Goal: Task Accomplishment & Management: Manage account settings

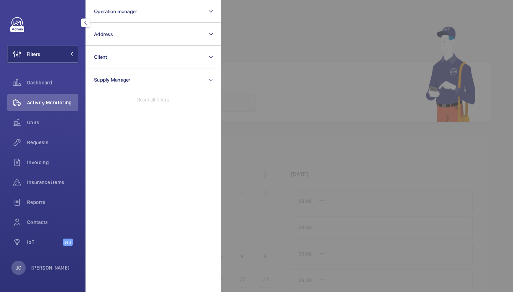
click at [130, 13] on span "Operation manager" at bounding box center [115, 12] width 43 height 6
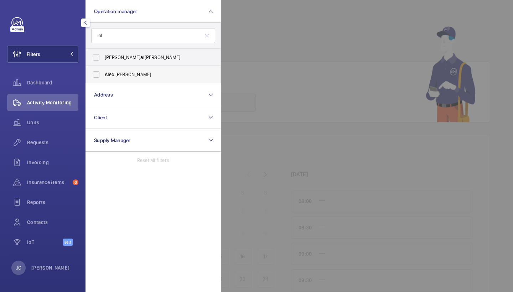
type input "al"
click at [118, 75] on span "Al ex [PERSON_NAME]" at bounding box center [154, 74] width 98 height 7
click at [103, 75] on input "Al ex [PERSON_NAME]" at bounding box center [96, 74] width 14 height 14
checkbox input "true"
click at [44, 145] on span "Requests" at bounding box center [52, 142] width 51 height 7
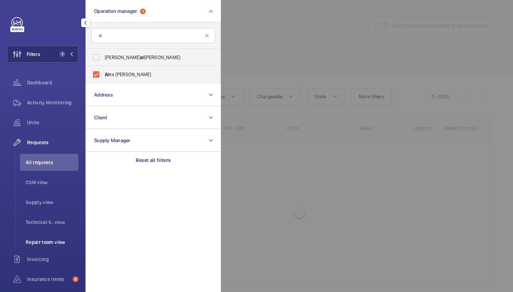
click at [49, 241] on span "Repair team view" at bounding box center [52, 241] width 53 height 7
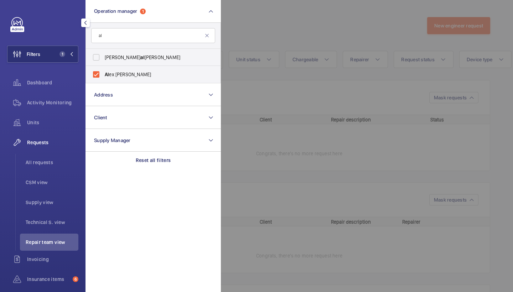
click at [331, 53] on div at bounding box center [477, 146] width 513 height 292
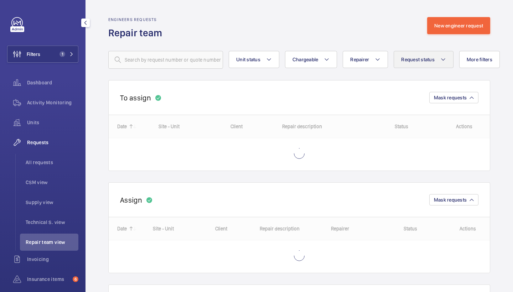
click at [433, 58] on span "Request status" at bounding box center [417, 60] width 33 height 6
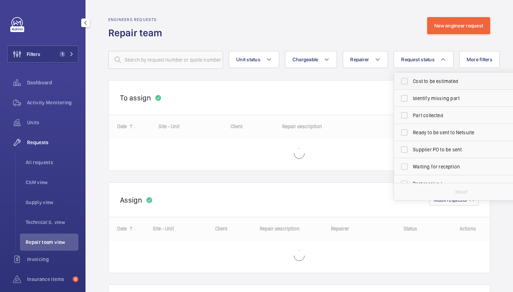
click at [432, 85] on label "Cost to be estimated" at bounding box center [456, 81] width 124 height 17
click at [411, 85] on input "Cost to be estimated" at bounding box center [404, 81] width 14 height 14
checkbox input "true"
click at [432, 97] on span "Identify missing part" at bounding box center [462, 98] width 98 height 7
click at [411, 97] on input "Identify missing part" at bounding box center [404, 98] width 14 height 14
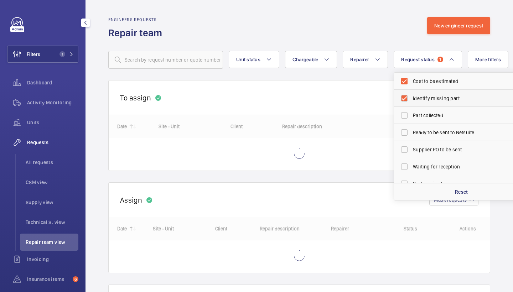
checkbox input "true"
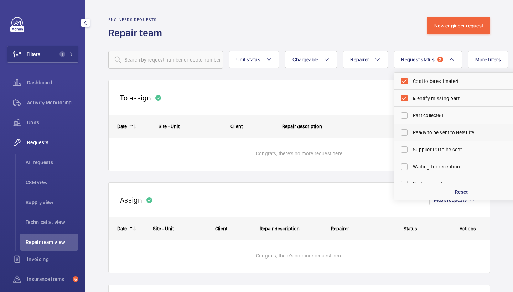
click at [434, 133] on span "Ready to be sent to Netsuite" at bounding box center [462, 132] width 98 height 7
click at [411, 133] on input "Ready to be sent to Netsuite" at bounding box center [404, 132] width 14 height 14
checkbox input "true"
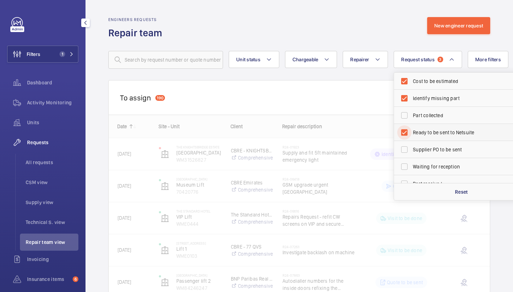
scroll to position [35, 0]
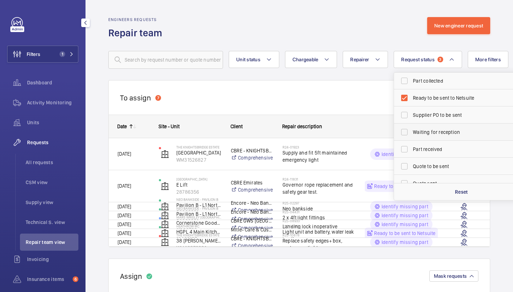
click at [434, 133] on span "Waiting for reception" at bounding box center [462, 131] width 98 height 7
click at [411, 133] on input "Waiting for reception" at bounding box center [404, 132] width 14 height 14
checkbox input "true"
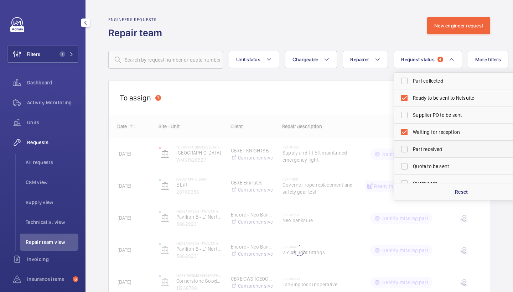
click at [430, 147] on span "Part received" at bounding box center [462, 149] width 98 height 7
click at [411, 147] on input "Part received" at bounding box center [404, 149] width 14 height 14
checkbox input "true"
click at [432, 162] on span "Visit to be done" at bounding box center [462, 164] width 98 height 7
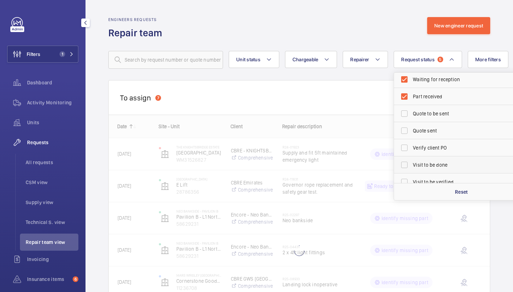
click at [411, 162] on input "Visit to be done" at bounding box center [404, 165] width 14 height 14
checkbox input "true"
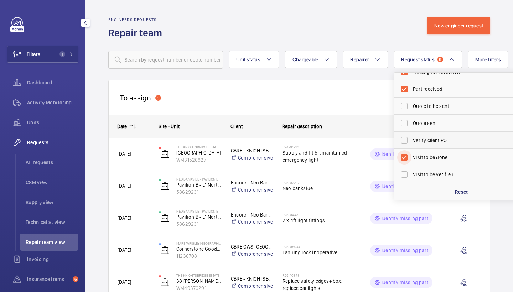
scroll to position [95, 0]
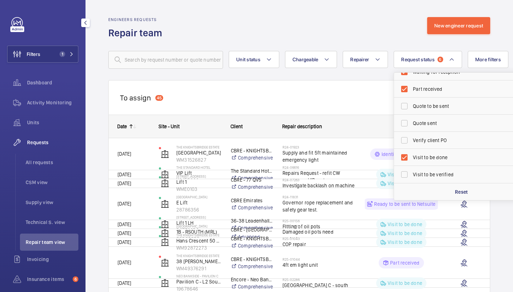
click at [383, 43] on wm-front-routed-filters "Unit status Chargeable Repairer Request status 6 Cost to be estimated Identify …" at bounding box center [299, 54] width 382 height 29
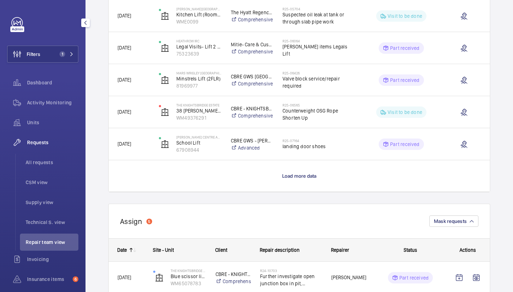
scroll to position [617, 0]
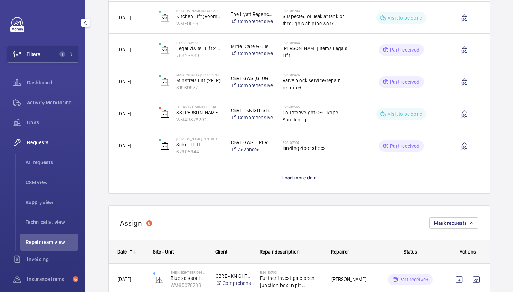
click at [293, 181] on wm-front-load-more-cell "Load more data" at bounding box center [299, 177] width 381 height 31
click at [294, 178] on span "Load more data" at bounding box center [299, 178] width 35 height 6
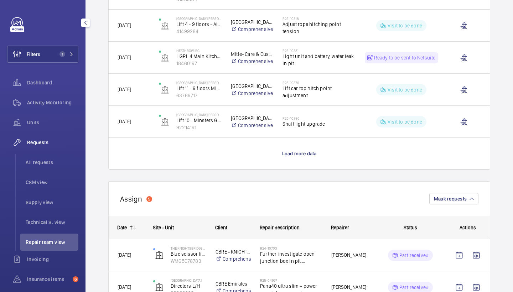
scroll to position [1285, 0]
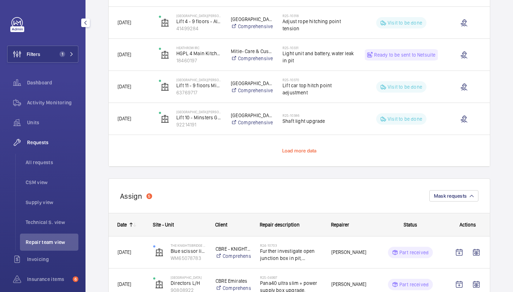
click at [301, 150] on span "Load more data" at bounding box center [299, 151] width 35 height 6
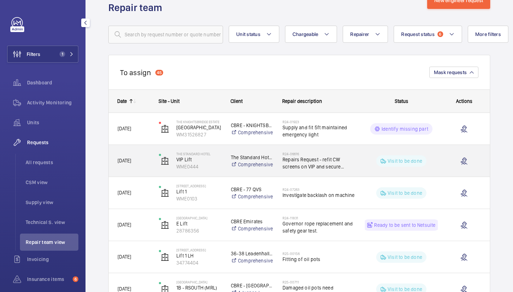
scroll to position [22, 0]
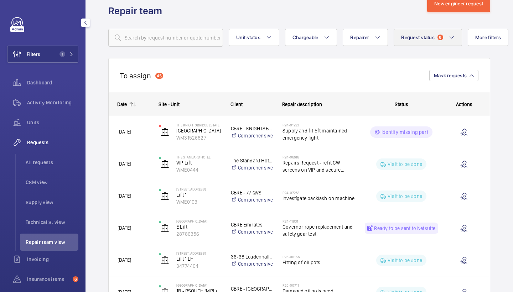
click at [437, 39] on span "6" at bounding box center [440, 38] width 6 height 6
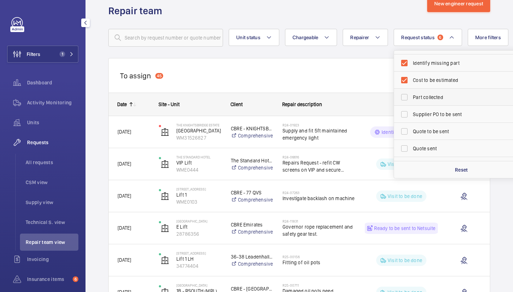
scroll to position [62, 0]
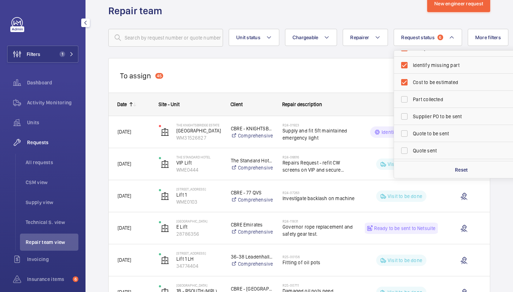
click at [385, 79] on div "To assign 45 Mask requests" at bounding box center [299, 75] width 382 height 35
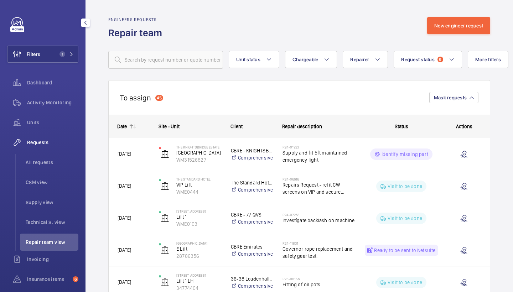
scroll to position [0, 0]
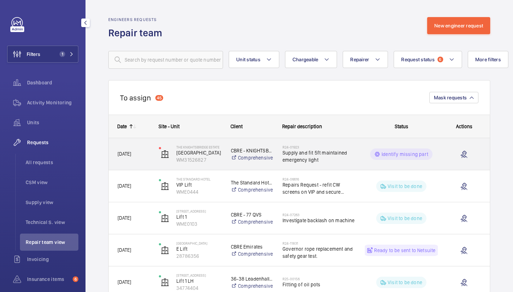
click at [341, 158] on span "Supply and fit 5ft maintained emergency light" at bounding box center [318, 156] width 73 height 14
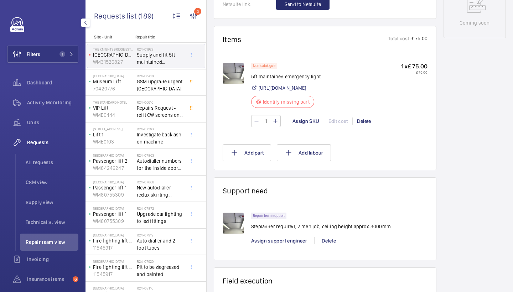
scroll to position [391, 0]
click at [236, 73] on img at bounding box center [232, 72] width 21 height 21
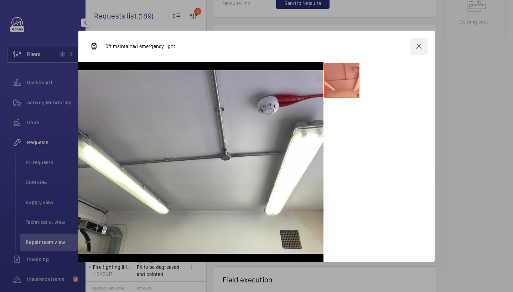
click at [419, 50] on wm-front-icon-button at bounding box center [418, 46] width 17 height 17
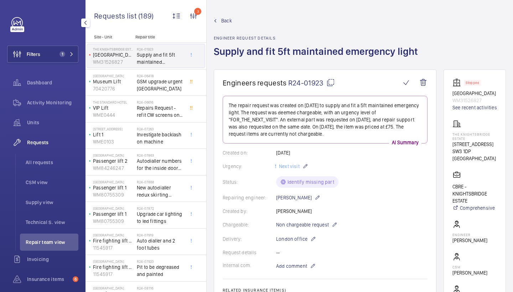
scroll to position [0, 0]
click at [220, 23] on link "Back" at bounding box center [318, 20] width 208 height 7
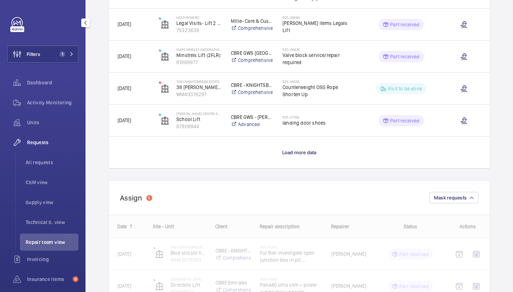
scroll to position [642, 0]
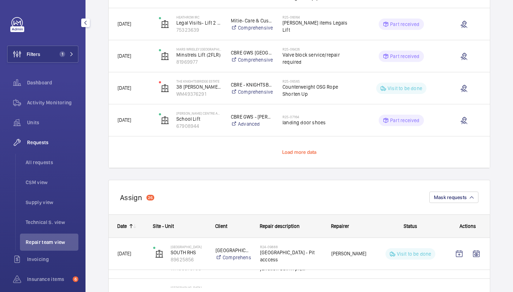
click at [300, 153] on span "Load more data" at bounding box center [299, 152] width 35 height 6
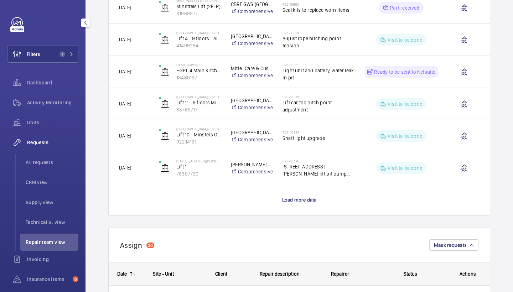
scroll to position [1282, 0]
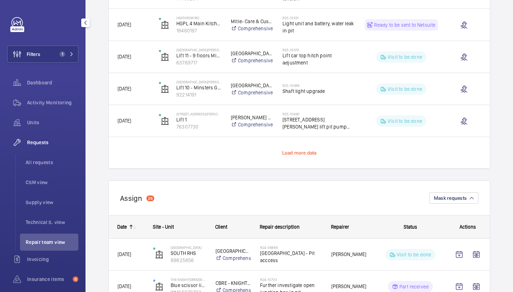
click at [288, 155] on span "Load more data" at bounding box center [299, 153] width 35 height 6
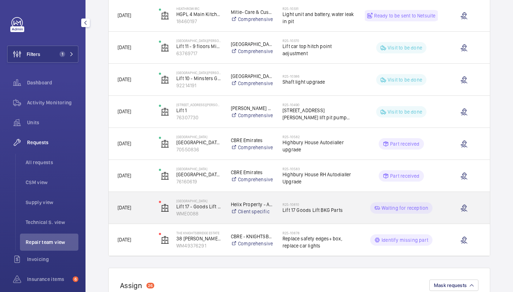
scroll to position [1293, 0]
click at [313, 209] on span "Lift 17 Goods Lift BKG Parts" at bounding box center [318, 208] width 73 height 7
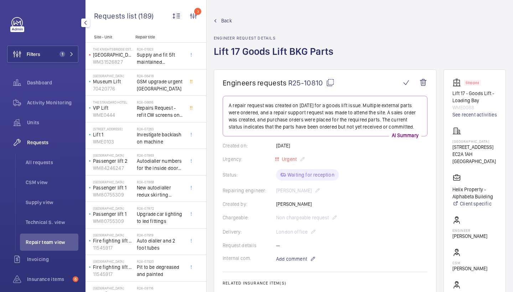
click at [224, 18] on span "Back" at bounding box center [226, 20] width 11 height 7
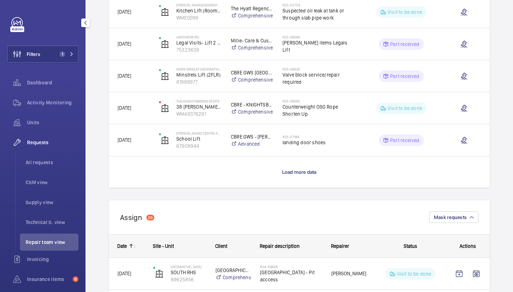
scroll to position [621, 0]
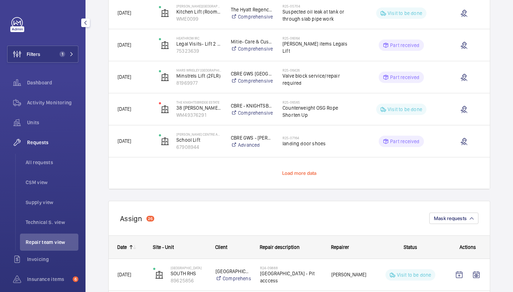
click at [311, 171] on span "Load more data" at bounding box center [299, 173] width 35 height 6
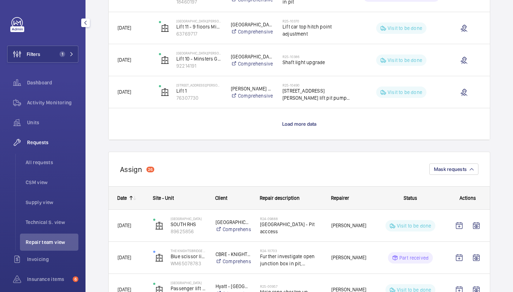
scroll to position [1298, 0]
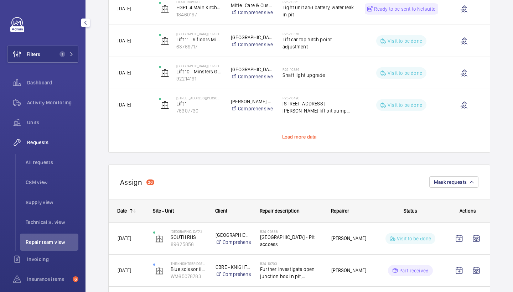
click at [310, 138] on span "Load more data" at bounding box center [299, 137] width 35 height 6
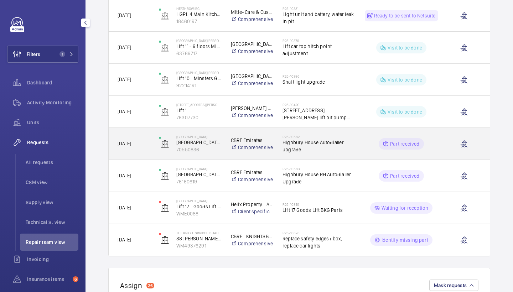
scroll to position [1291, 0]
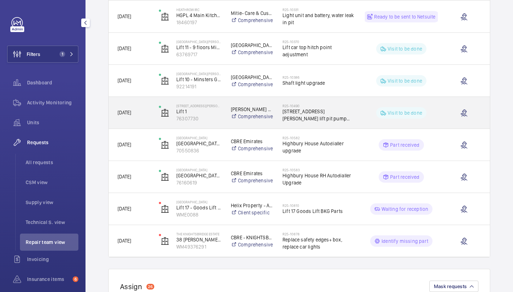
click at [348, 122] on div "R25-10490 30 Coleman Street lift pit pump and clean" at bounding box center [318, 113] width 73 height 21
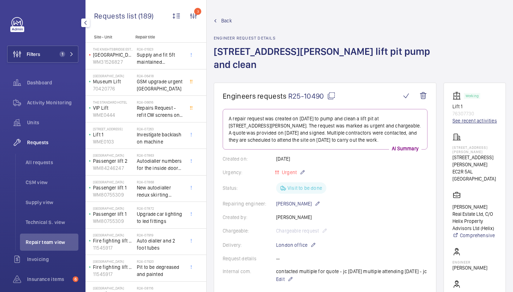
click at [461, 117] on link "See recent activities" at bounding box center [474, 120] width 44 height 7
click at [223, 23] on span "Back" at bounding box center [226, 20] width 11 height 7
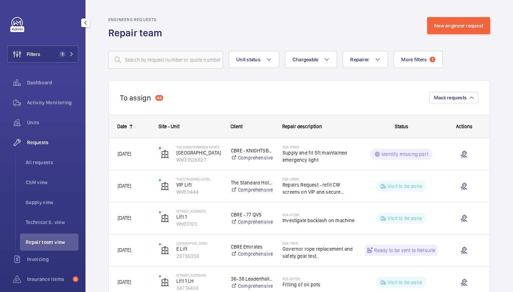
scroll to position [236, 0]
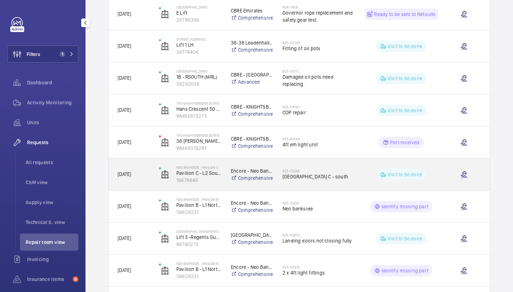
click at [338, 180] on div "R25-02286 Neo Bankside pavilion C - south" at bounding box center [318, 174] width 73 height 21
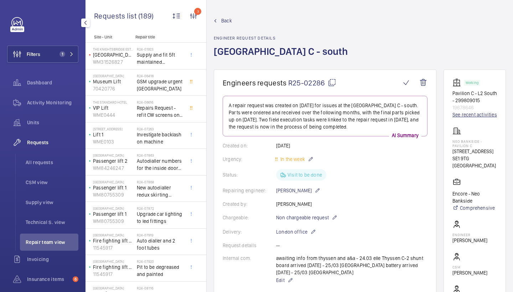
click at [458, 116] on link "See recent activities" at bounding box center [474, 114] width 44 height 7
click at [224, 25] on div "Back Engineer request details Neo Bankside pavilion C - south" at bounding box center [283, 43] width 138 height 52
click at [224, 19] on span "Back" at bounding box center [226, 20] width 11 height 7
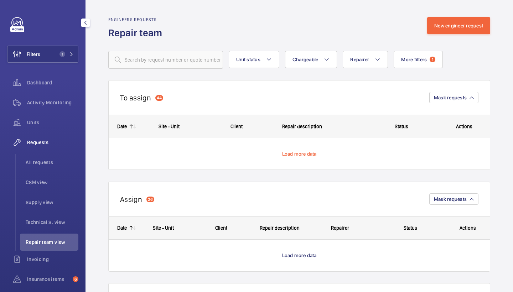
click at [298, 153] on span "Load more data" at bounding box center [299, 154] width 35 height 6
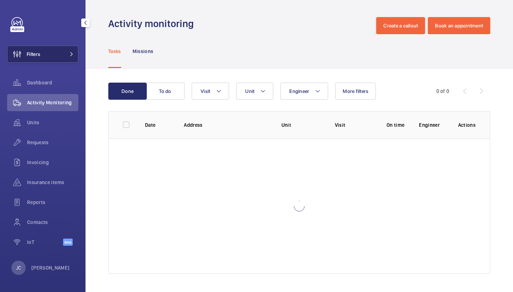
click at [52, 50] on button "Filters" at bounding box center [42, 54] width 71 height 17
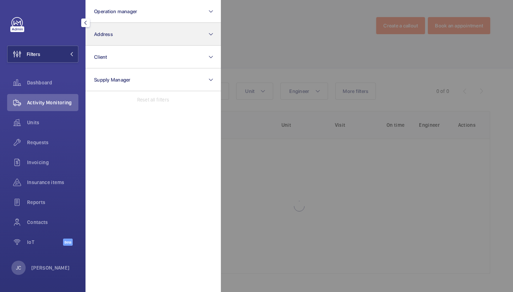
click at [116, 36] on button "Address" at bounding box center [152, 34] width 135 height 23
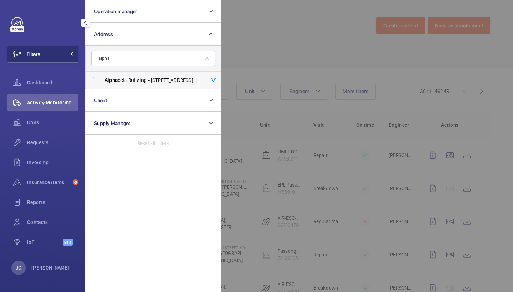
type input "alpha"
click at [127, 78] on span "Alpha beta Building - 14 - 18 Finsbury Square, LONDON EC2A 1AH" at bounding box center [154, 80] width 98 height 7
click at [103, 78] on input "Alpha beta Building - 14 - 18 Finsbury Square, LONDON EC2A 1AH" at bounding box center [96, 80] width 14 height 14
checkbox input "true"
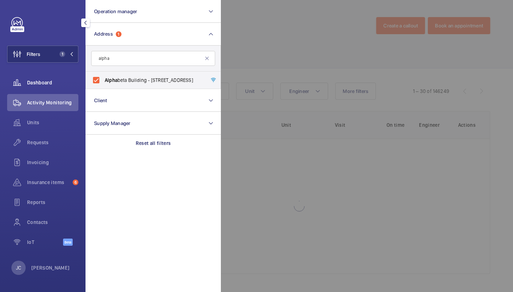
drag, startPoint x: 46, startPoint y: 142, endPoint x: 56, endPoint y: 90, distance: 52.6
click at [46, 142] on span "Requests" at bounding box center [52, 142] width 51 height 7
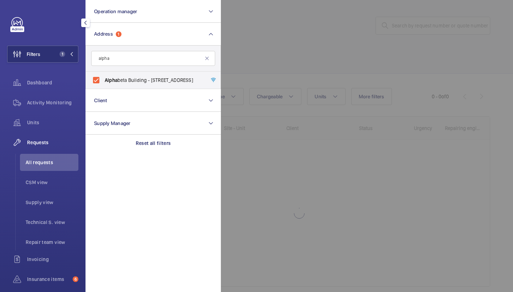
click at [258, 33] on div at bounding box center [477, 146] width 513 height 292
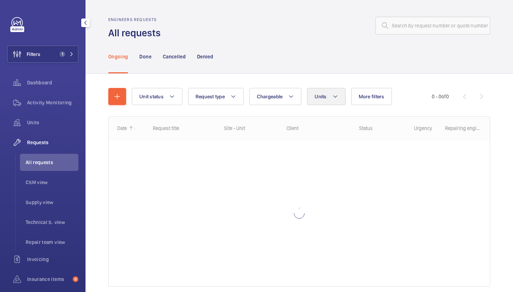
click at [331, 105] on button "Units" at bounding box center [326, 96] width 38 height 17
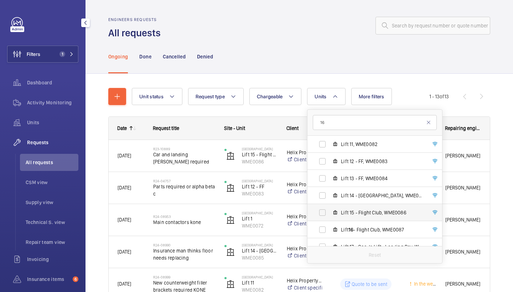
scroll to position [317, 0]
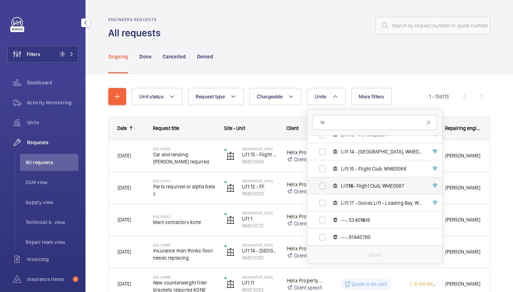
type input "1"
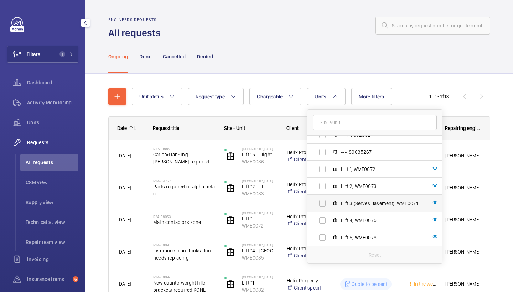
click at [369, 208] on label "Lift 3 (Serves Basement), WME0074" at bounding box center [368, 203] width 123 height 17
click at [329, 208] on input "Lift 3 (Serves Basement), WME0074" at bounding box center [322, 203] width 14 height 14
checkbox input "true"
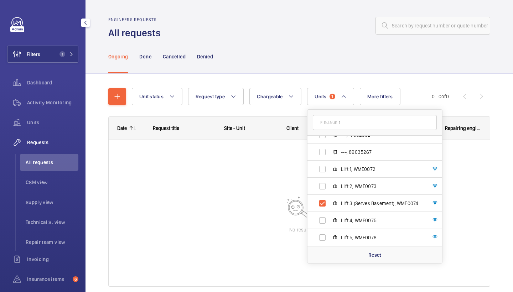
click at [340, 67] on div "Ongoing Done Cancelled Denied" at bounding box center [299, 57] width 382 height 34
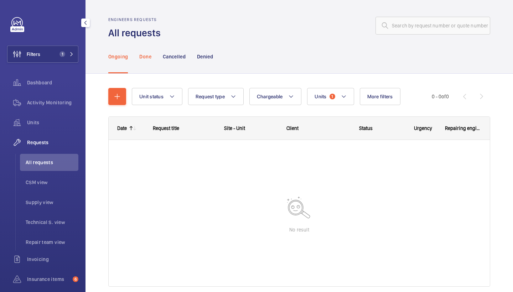
click at [145, 57] on p "Done" at bounding box center [145, 56] width 12 height 7
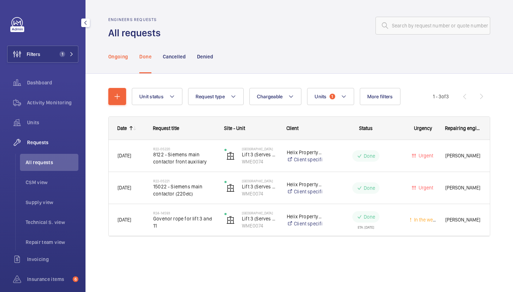
click at [123, 53] on p "Ongoing" at bounding box center [118, 56] width 20 height 7
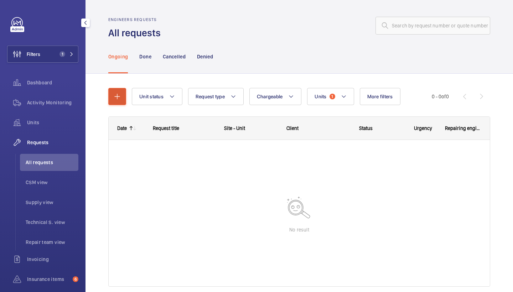
click at [122, 93] on button "button" at bounding box center [117, 96] width 18 height 17
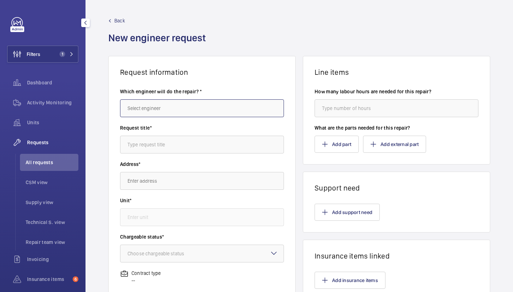
click at [163, 116] on input "text" at bounding box center [202, 108] width 164 height 18
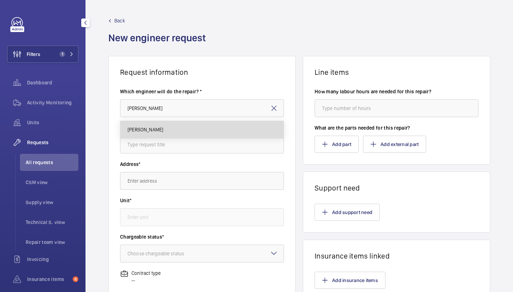
drag, startPoint x: 163, startPoint y: 116, endPoint x: 155, endPoint y: 131, distance: 17.0
click at [155, 131] on mat-option "Keith Bishop" at bounding box center [201, 129] width 163 height 17
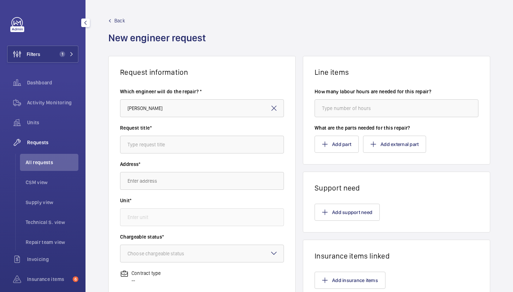
type input "Keith"
click at [173, 147] on input "text" at bounding box center [202, 145] width 164 height 18
type input "shorten up"
click at [187, 180] on input "text" at bounding box center [202, 181] width 164 height 18
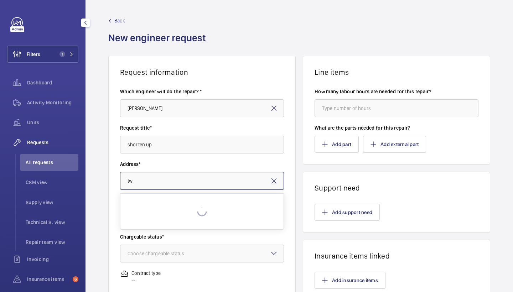
type input "t"
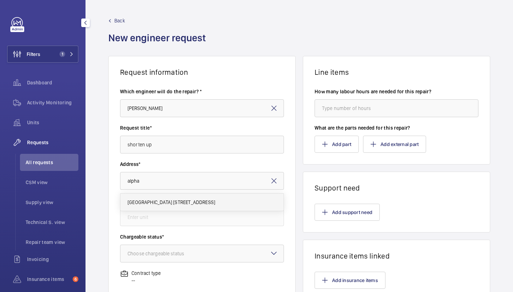
drag, startPoint x: 187, startPoint y: 180, endPoint x: 178, endPoint y: 205, distance: 26.7
click at [178, 205] on span "Alphabeta Building 14 - 18 Finsbury Square, EC2A 1AH LONDON" at bounding box center [171, 202] width 88 height 7
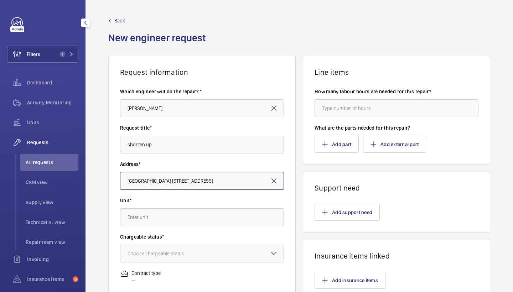
type input "alpha"
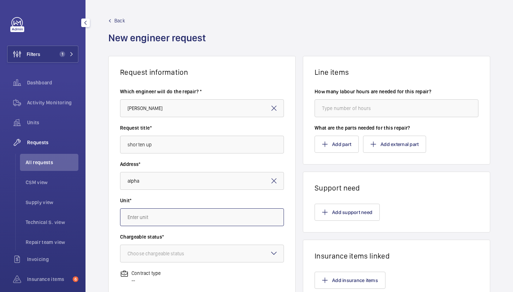
click at [184, 219] on input "text" at bounding box center [202, 217] width 164 height 18
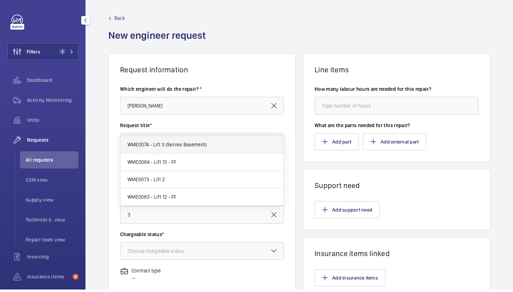
click at [191, 145] on span "WME0074 - Lift 3 (Serves Basement)" at bounding box center [166, 146] width 79 height 7
type input "WME0074 - Lift 3 (Serves Basement)"
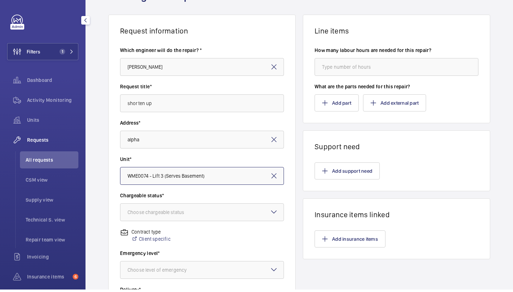
scroll to position [47, 0]
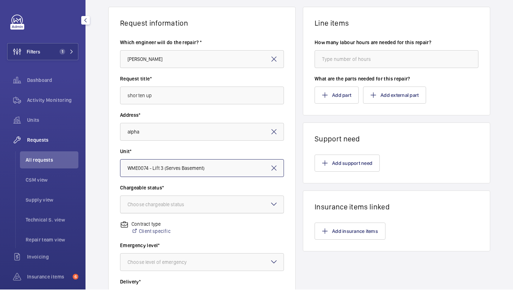
click at [195, 203] on div "Choose chargeable status" at bounding box center [164, 206] width 74 height 7
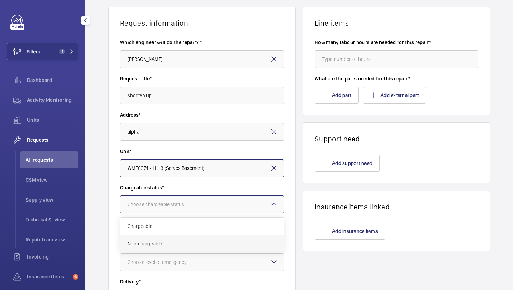
click at [182, 242] on span "Non chargeable" at bounding box center [201, 245] width 149 height 7
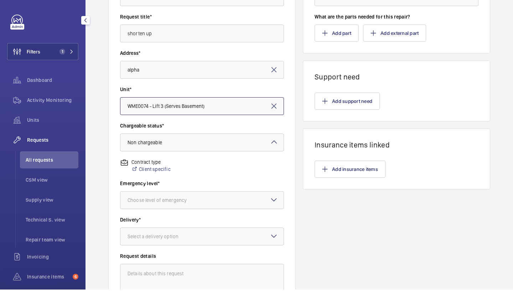
scroll to position [115, 0]
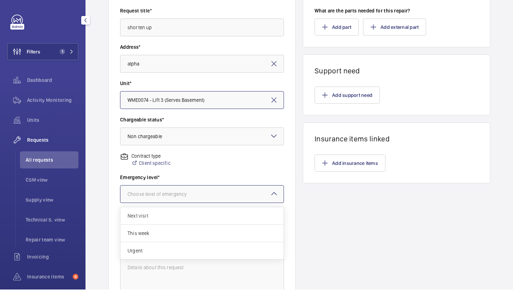
click at [200, 195] on div "Choose level of emergency" at bounding box center [165, 196] width 77 height 7
click at [173, 250] on span "Urgent" at bounding box center [201, 253] width 149 height 7
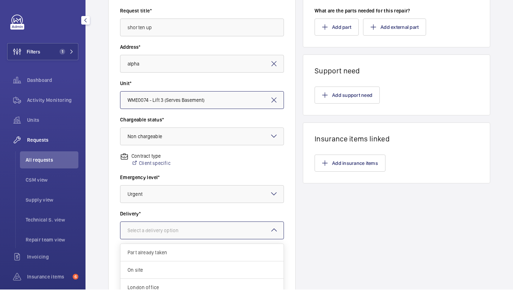
click at [180, 238] on div at bounding box center [201, 232] width 163 height 17
click at [169, 283] on div "London office" at bounding box center [201, 289] width 163 height 17
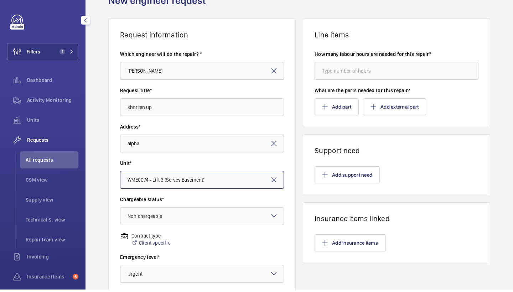
scroll to position [31, 0]
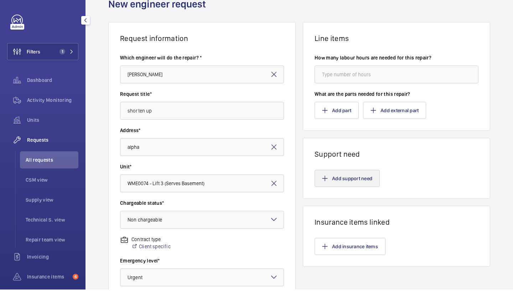
click at [326, 178] on mat-icon "button" at bounding box center [325, 181] width 6 height 6
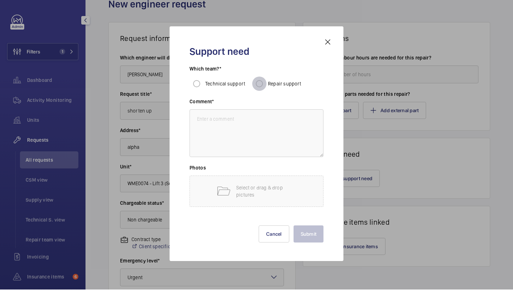
click at [258, 83] on input "Repair support" at bounding box center [259, 86] width 14 height 14
radio input "true"
click at [260, 132] on textarea at bounding box center [256, 136] width 134 height 48
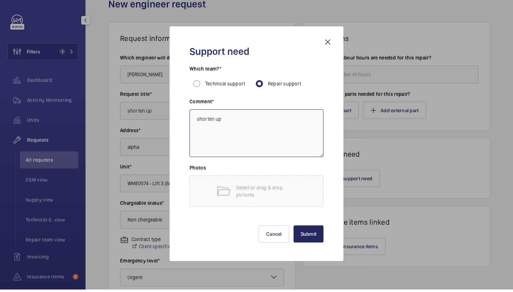
type textarea "shorten up"
click at [317, 233] on button "Submit" at bounding box center [308, 236] width 30 height 17
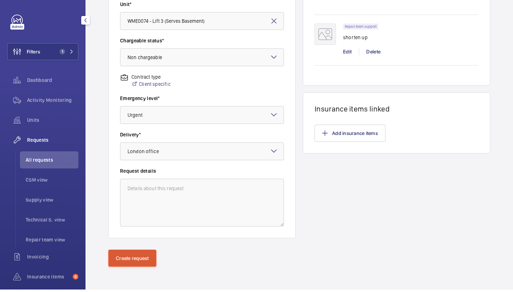
scroll to position [194, 0]
click at [147, 252] on button "Create request" at bounding box center [132, 260] width 48 height 17
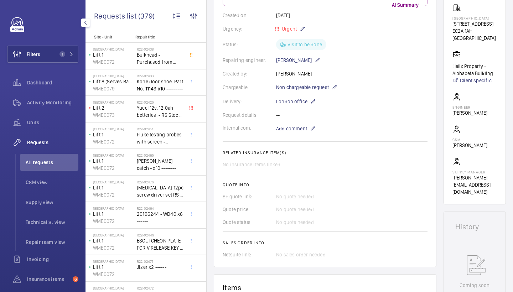
scroll to position [132, 0]
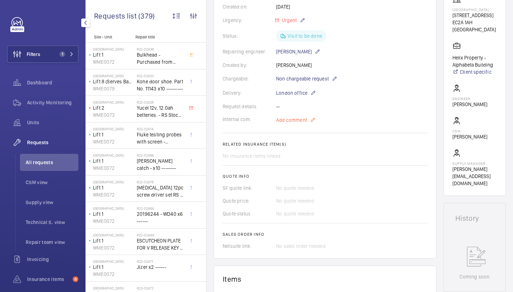
click at [294, 123] on span "Add comment" at bounding box center [291, 119] width 31 height 7
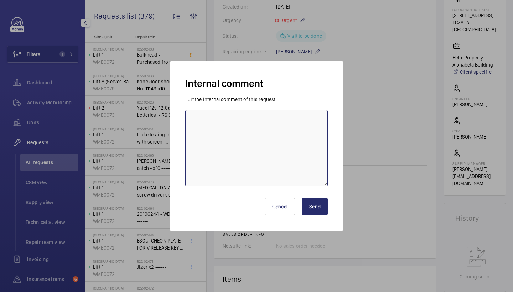
click at [241, 164] on textarea at bounding box center [256, 148] width 142 height 76
type textarea "also survey governor rope on lift 6 and 2 - get details"
click at [324, 210] on button "Send" at bounding box center [315, 206] width 26 height 17
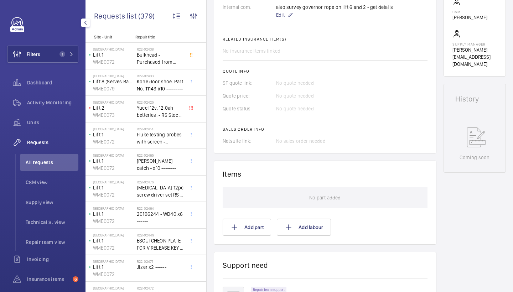
scroll to position [214, 0]
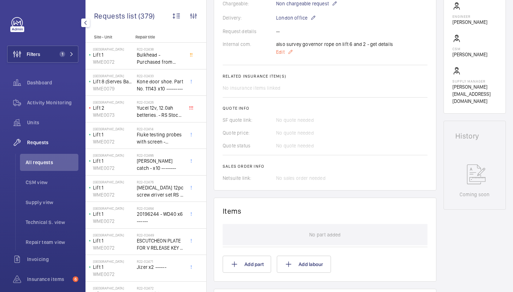
click at [281, 53] on span "Edit" at bounding box center [280, 51] width 9 height 7
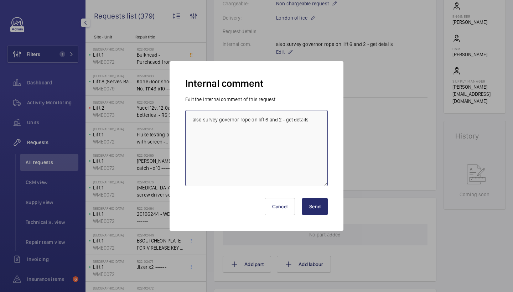
click at [308, 128] on textarea "also survey governor rope on lift 6 and 2 - get details" at bounding box center [256, 148] width 142 height 76
click at [293, 138] on textarea "also survey governor rope on lift 6 and 2 - get details repairs attending friday" at bounding box center [256, 148] width 142 height 76
type textarea "also survey governor rope on lift 6 and 2 - get details repairs attending frida…"
drag, startPoint x: 293, startPoint y: 138, endPoint x: 320, endPoint y: 204, distance: 71.7
click at [320, 204] on button "Send" at bounding box center [315, 206] width 26 height 17
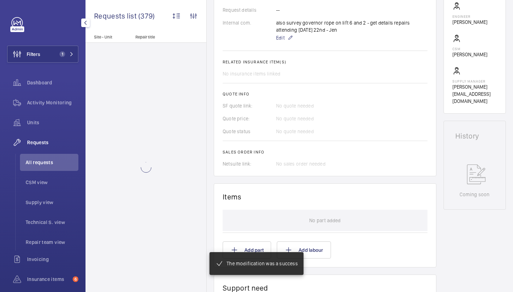
scroll to position [475, 0]
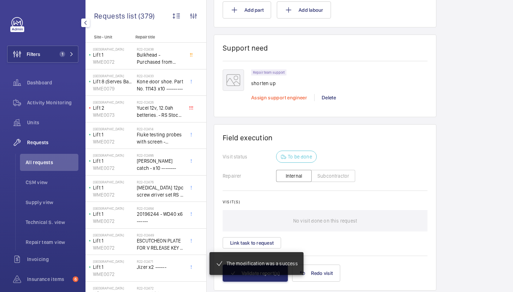
click at [279, 99] on span "Assign support engineer" at bounding box center [279, 98] width 56 height 6
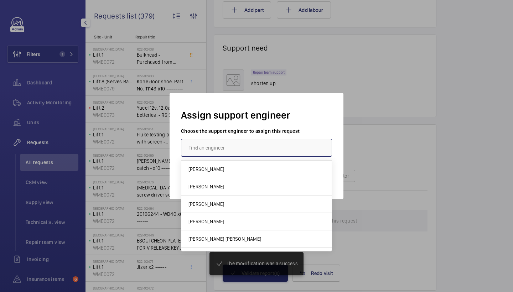
click at [245, 148] on input "text" at bounding box center [256, 148] width 151 height 18
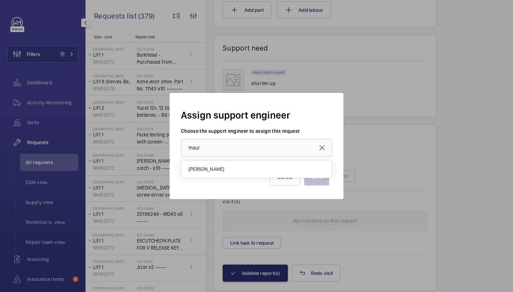
click at [238, 174] on mat-option "Maurice Shanley" at bounding box center [256, 169] width 150 height 17
type input "Maurice Shanley"
click at [306, 173] on button "Save" at bounding box center [316, 176] width 25 height 17
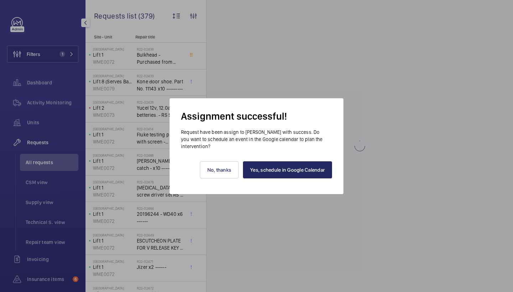
click at [293, 168] on link "Yes, schedule in Google Calendar" at bounding box center [287, 169] width 89 height 17
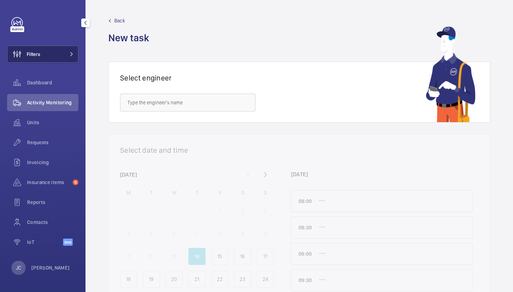
click at [59, 54] on button "Filters" at bounding box center [42, 54] width 71 height 17
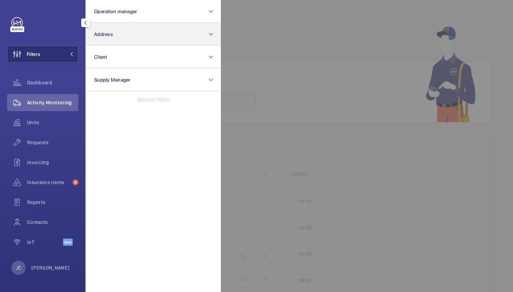
click at [117, 34] on button "Address" at bounding box center [152, 34] width 135 height 23
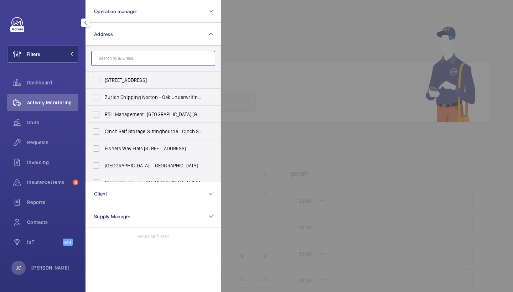
click at [149, 56] on input "text" at bounding box center [153, 58] width 124 height 15
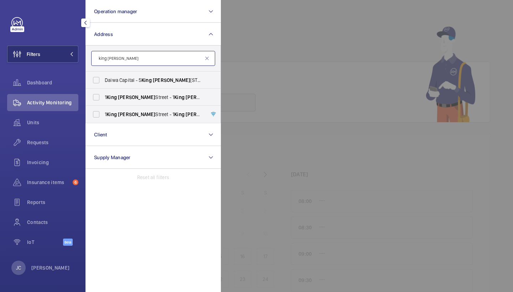
type input "king William"
drag, startPoint x: 223, startPoint y: 58, endPoint x: 175, endPoint y: 100, distance: 63.4
click at [185, 97] on span "William" at bounding box center [203, 97] width 37 height 6
click at [103, 97] on input "1 King William Street - 1 King William Street, LONDON EC4N 7AR" at bounding box center [96, 97] width 14 height 14
checkbox input "true"
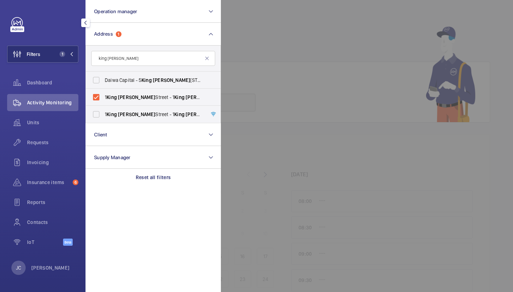
click at [173, 110] on label "1 King William Street - 1 King William Street, LONDON EC4N 7AR" at bounding box center [148, 114] width 124 height 17
click at [103, 110] on input "1 King William Street - 1 King William Street, LONDON EC4N 7AR" at bounding box center [96, 114] width 14 height 14
checkbox input "true"
click at [47, 145] on span "Requests" at bounding box center [52, 142] width 51 height 7
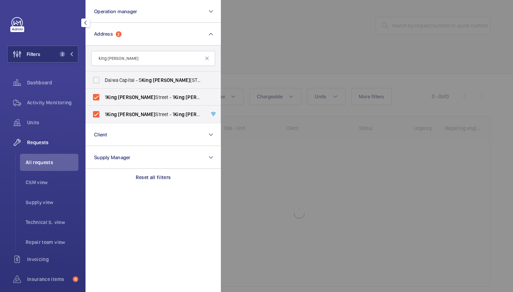
click at [295, 67] on div at bounding box center [477, 146] width 513 height 292
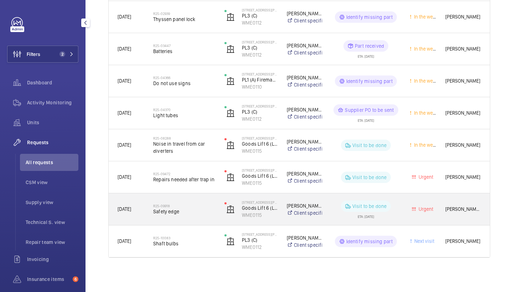
scroll to position [235, 0]
click at [185, 211] on span "Safety edge" at bounding box center [184, 211] width 62 height 7
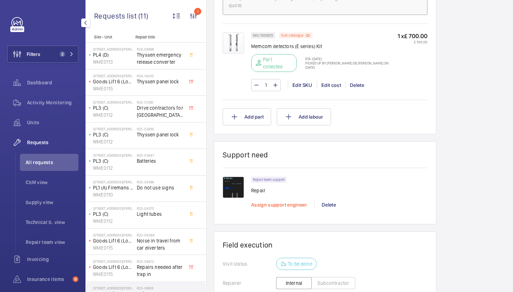
click at [287, 202] on span "Assign support engineer" at bounding box center [279, 205] width 56 height 6
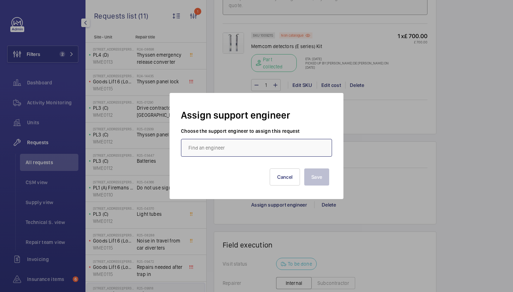
click at [262, 149] on input "text" at bounding box center [256, 148] width 151 height 18
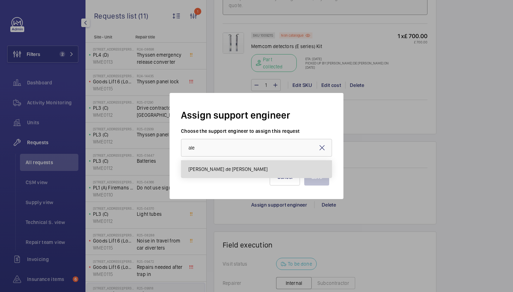
click at [248, 166] on span "Alex Nicola de Paula Pirozzolo" at bounding box center [227, 169] width 79 height 7
type input "Alex Nicola de Paula Pirozzolo"
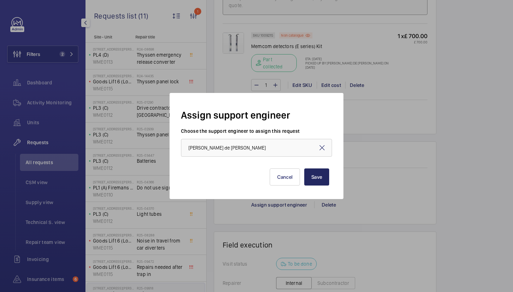
click at [318, 174] on button "Save" at bounding box center [316, 176] width 25 height 17
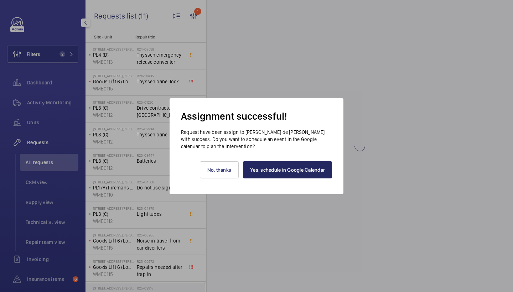
click at [297, 177] on link "Yes, schedule in Google Calendar" at bounding box center [287, 169] width 89 height 17
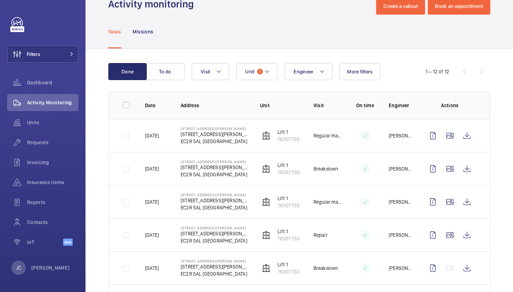
scroll to position [22, 0]
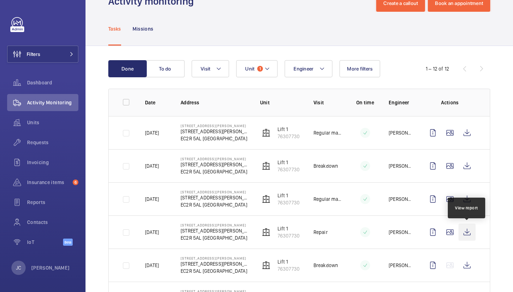
click at [470, 235] on wm-front-icon-button at bounding box center [466, 232] width 17 height 17
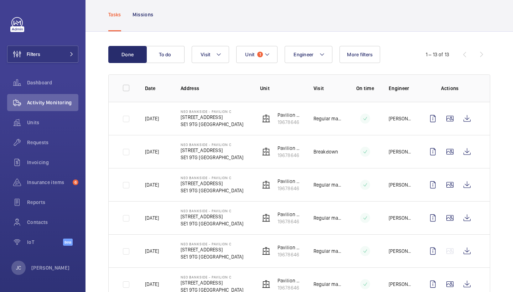
scroll to position [37, 0]
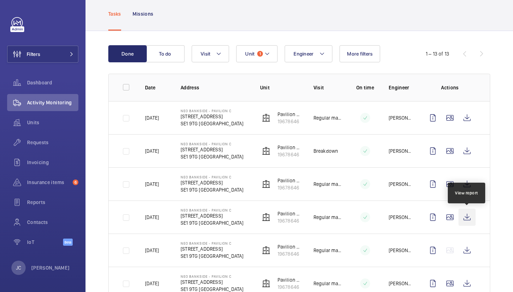
click at [466, 214] on wm-front-icon-button at bounding box center [466, 217] width 17 height 17
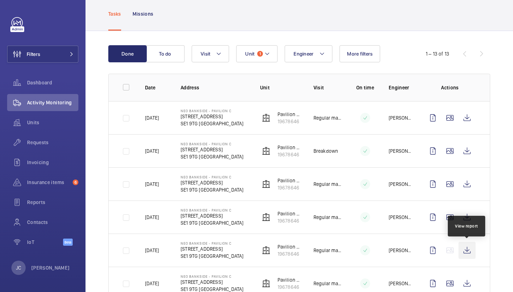
click at [466, 250] on wm-front-icon-button at bounding box center [466, 250] width 17 height 17
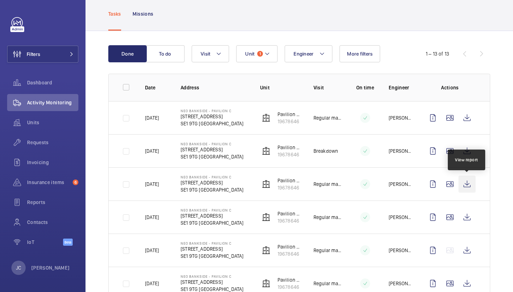
click at [471, 185] on wm-front-icon-button at bounding box center [466, 183] width 17 height 17
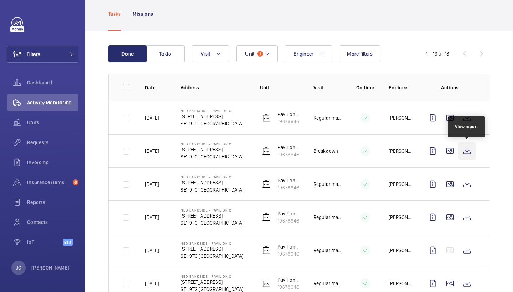
click at [468, 152] on wm-front-icon-button at bounding box center [466, 150] width 17 height 17
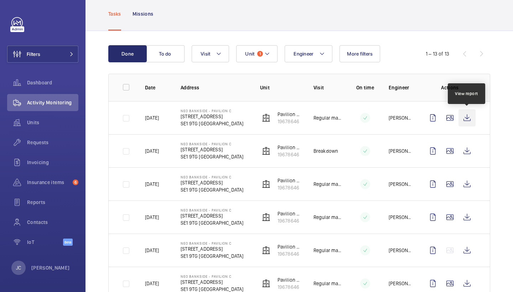
click at [466, 122] on wm-front-icon-button at bounding box center [466, 117] width 17 height 17
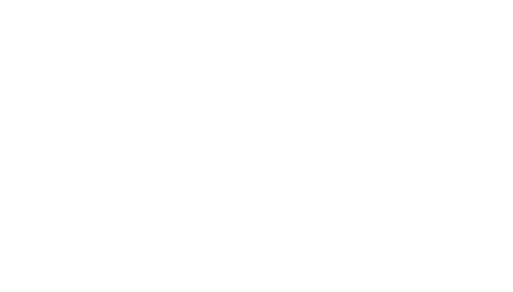
click at [305, 0] on html at bounding box center [256, 0] width 513 height 0
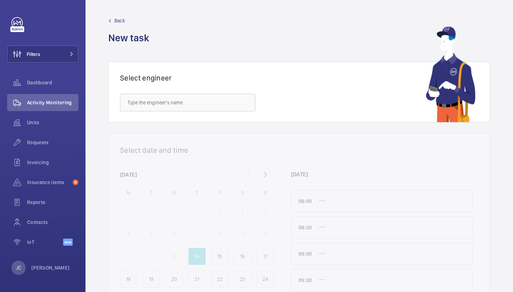
click at [61, 58] on button "Filters" at bounding box center [42, 54] width 71 height 17
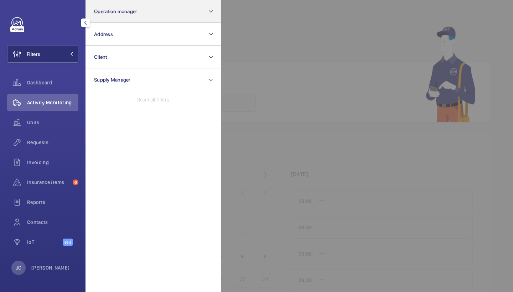
click at [114, 16] on button "Operation manager" at bounding box center [152, 11] width 135 height 23
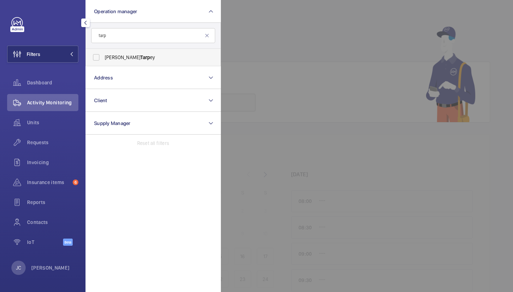
type input "tarp"
click at [140, 56] on span "Tarp" at bounding box center [145, 57] width 10 height 6
click at [103, 56] on input "Connor Tarp ey" at bounding box center [96, 57] width 14 height 14
checkbox input "true"
click at [59, 141] on span "Requests" at bounding box center [52, 142] width 51 height 7
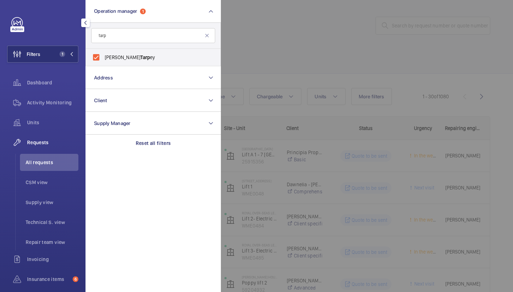
click at [258, 43] on div at bounding box center [477, 146] width 513 height 292
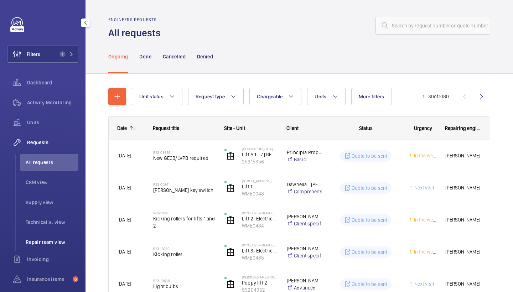
click at [45, 246] on li "Repair team view" at bounding box center [49, 241] width 58 height 17
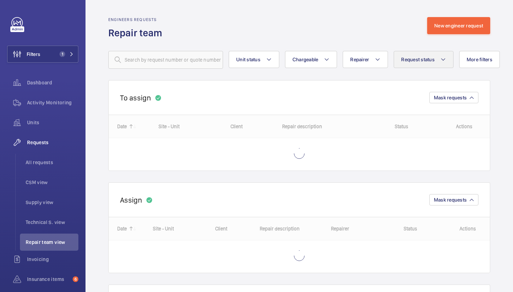
click at [424, 65] on button "Request status" at bounding box center [423, 59] width 60 height 17
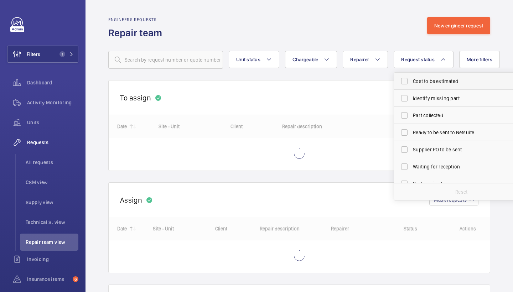
click at [424, 84] on span "Cost to be estimated" at bounding box center [462, 81] width 98 height 7
click at [411, 84] on input "Cost to be estimated" at bounding box center [404, 81] width 14 height 14
checkbox input "true"
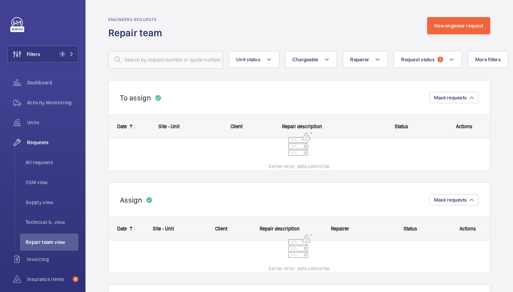
click at [352, 26] on div "Engineers requests Repair team New engineer request" at bounding box center [299, 28] width 382 height 22
